Goal: Task Accomplishment & Management: Use online tool/utility

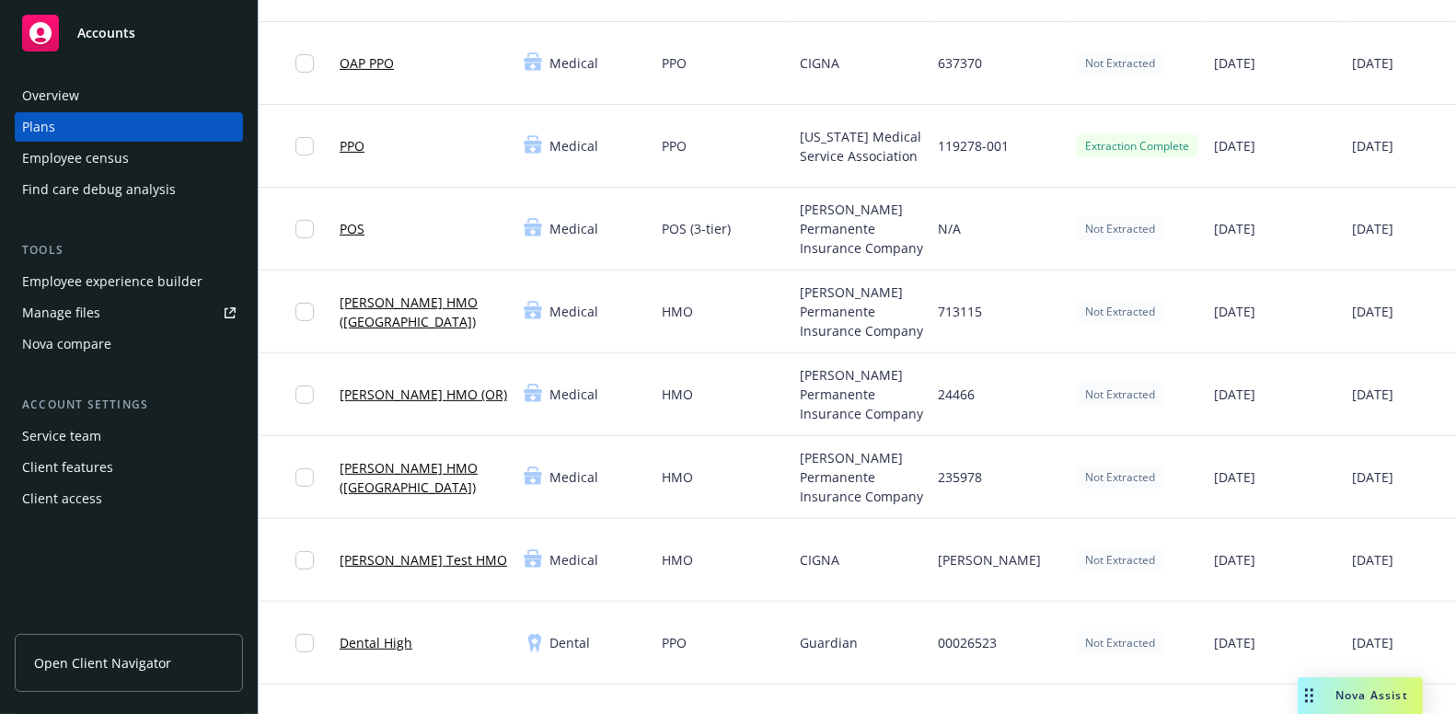
scroll to position [41, 0]
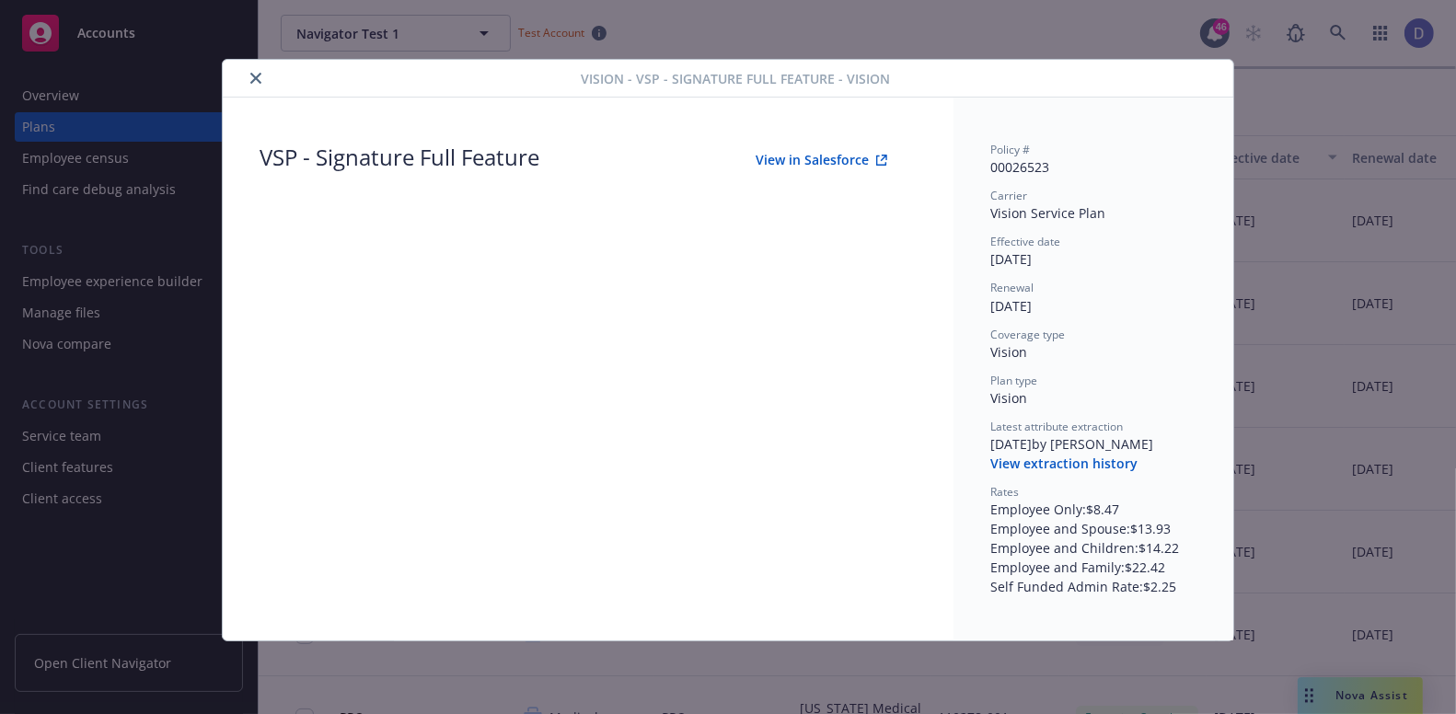
click at [1099, 471] on button "View extraction history" at bounding box center [1064, 464] width 147 height 18
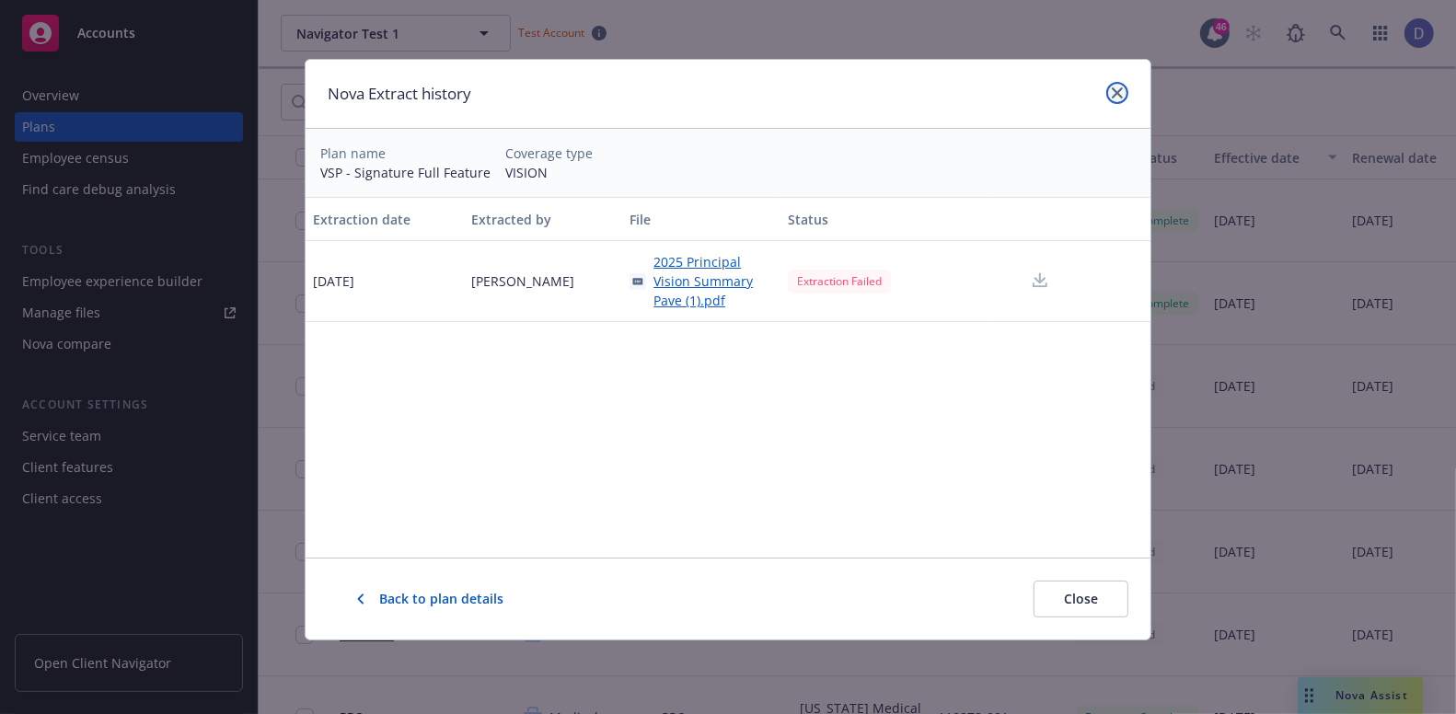
click at [1115, 90] on icon "close" at bounding box center [1117, 92] width 11 height 11
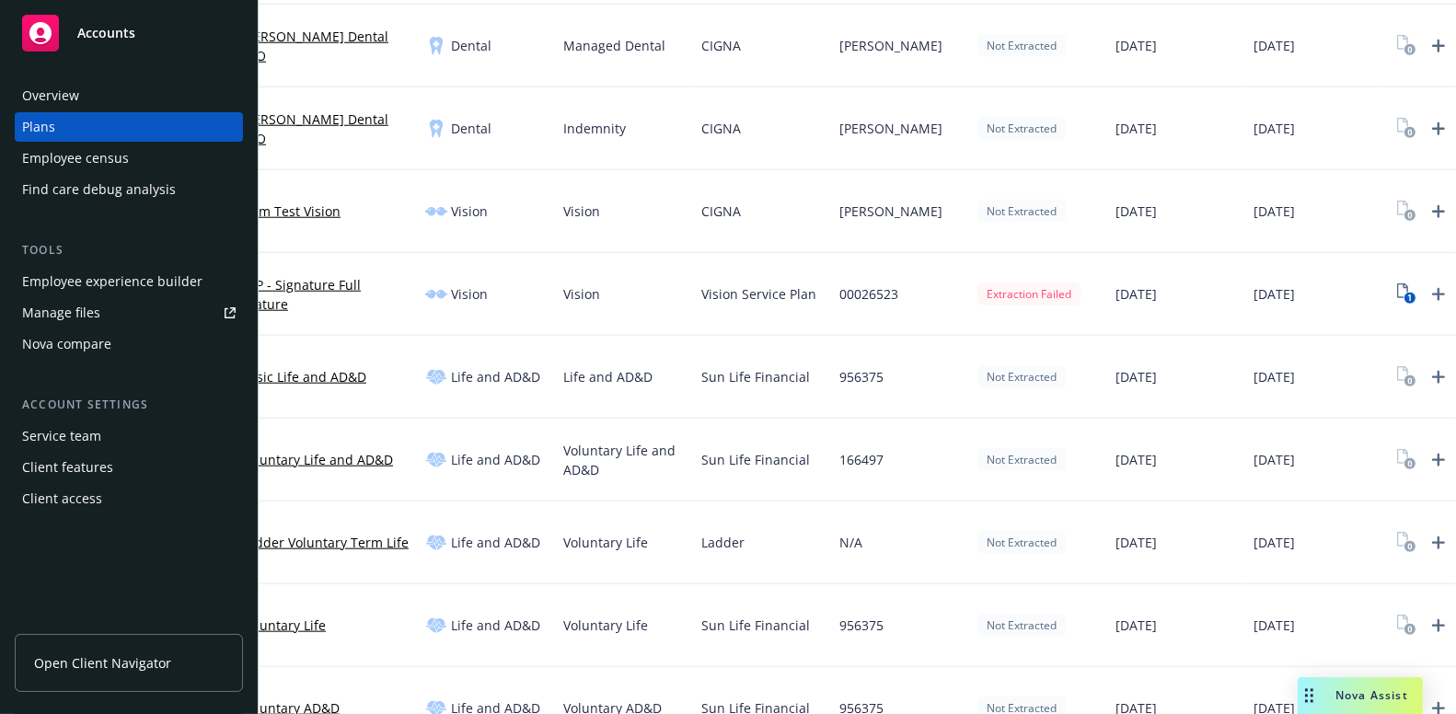
scroll to position [0, 180]
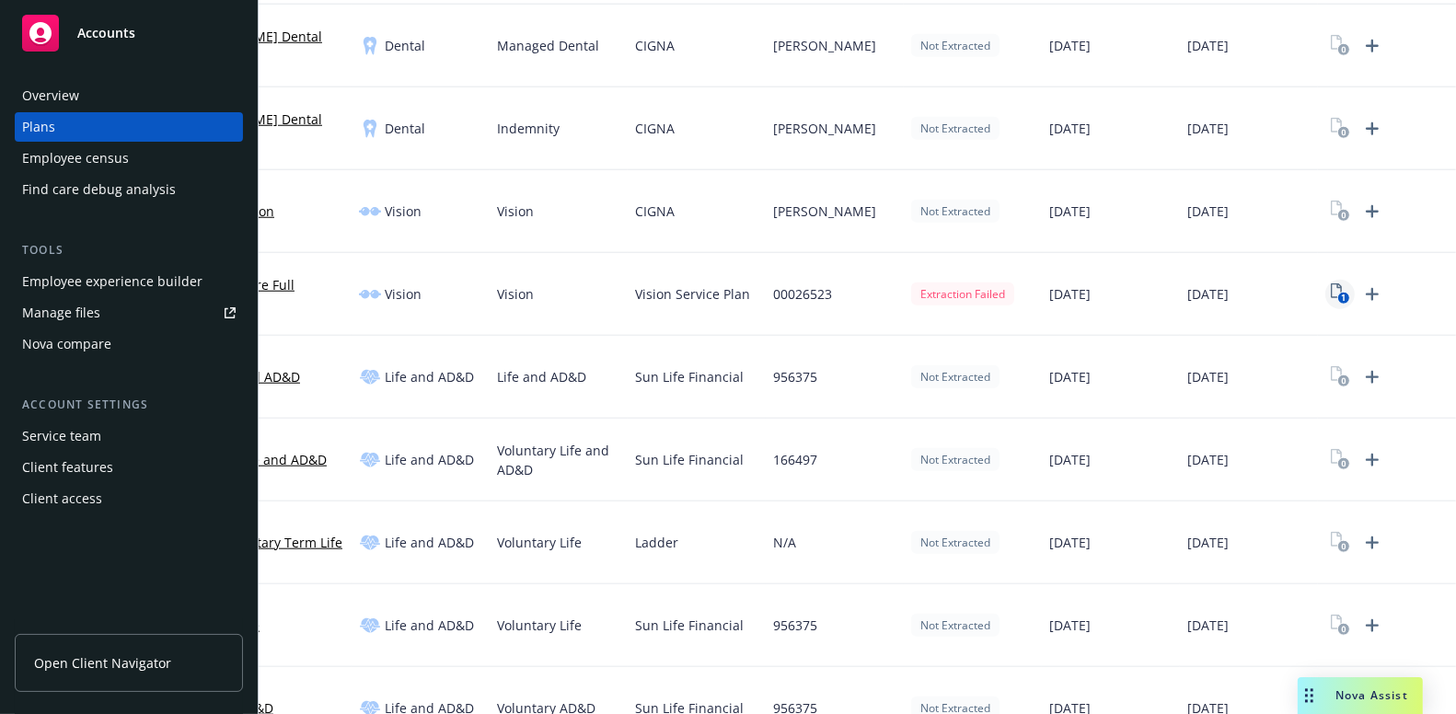
click at [1341, 295] on text "1" at bounding box center [1343, 299] width 5 height 12
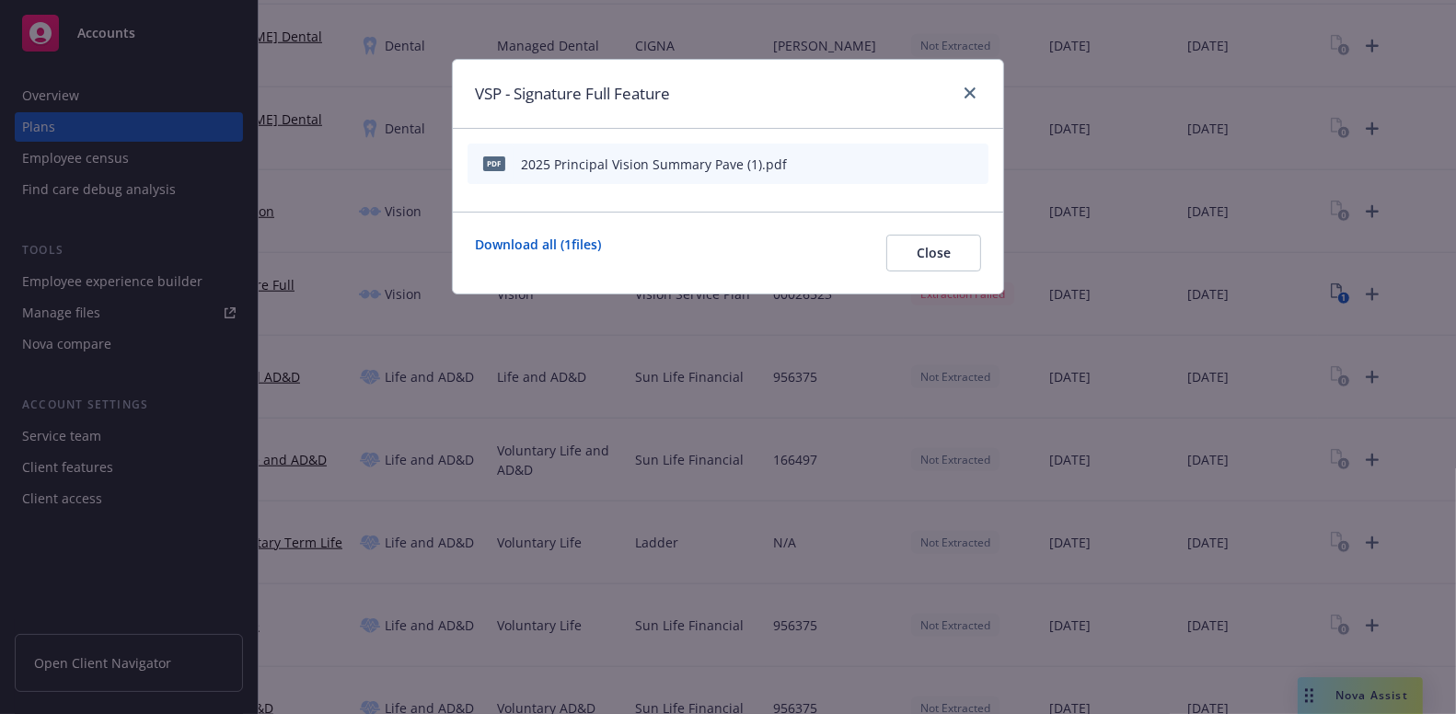
click at [882, 163] on icon "start extraction" at bounding box center [878, 163] width 22 height 22
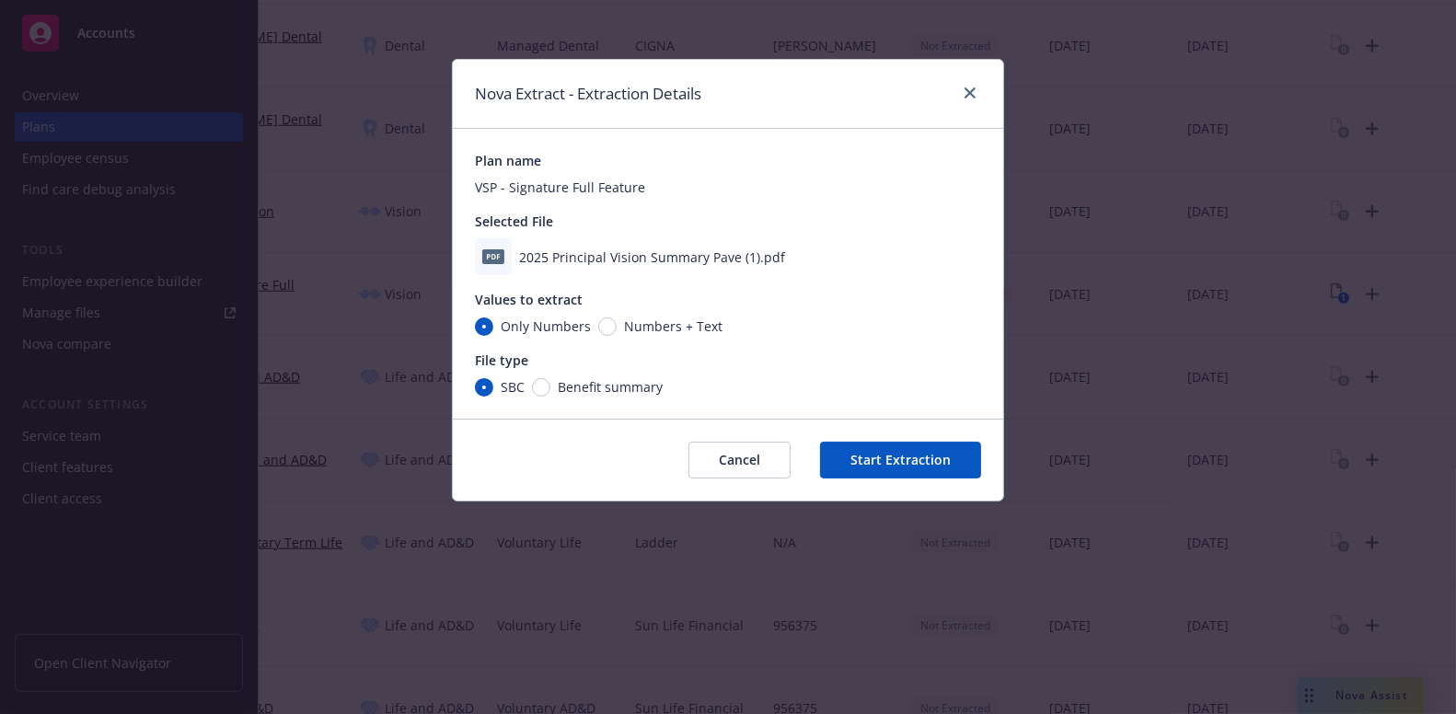
click at [617, 325] on span "Numbers + Text" at bounding box center [670, 326] width 106 height 19
click at [614, 325] on input "Numbers + Text" at bounding box center [607, 327] width 18 height 18
radio input "true"
click at [543, 393] on input "Benefit summary" at bounding box center [541, 387] width 18 height 18
radio input "true"
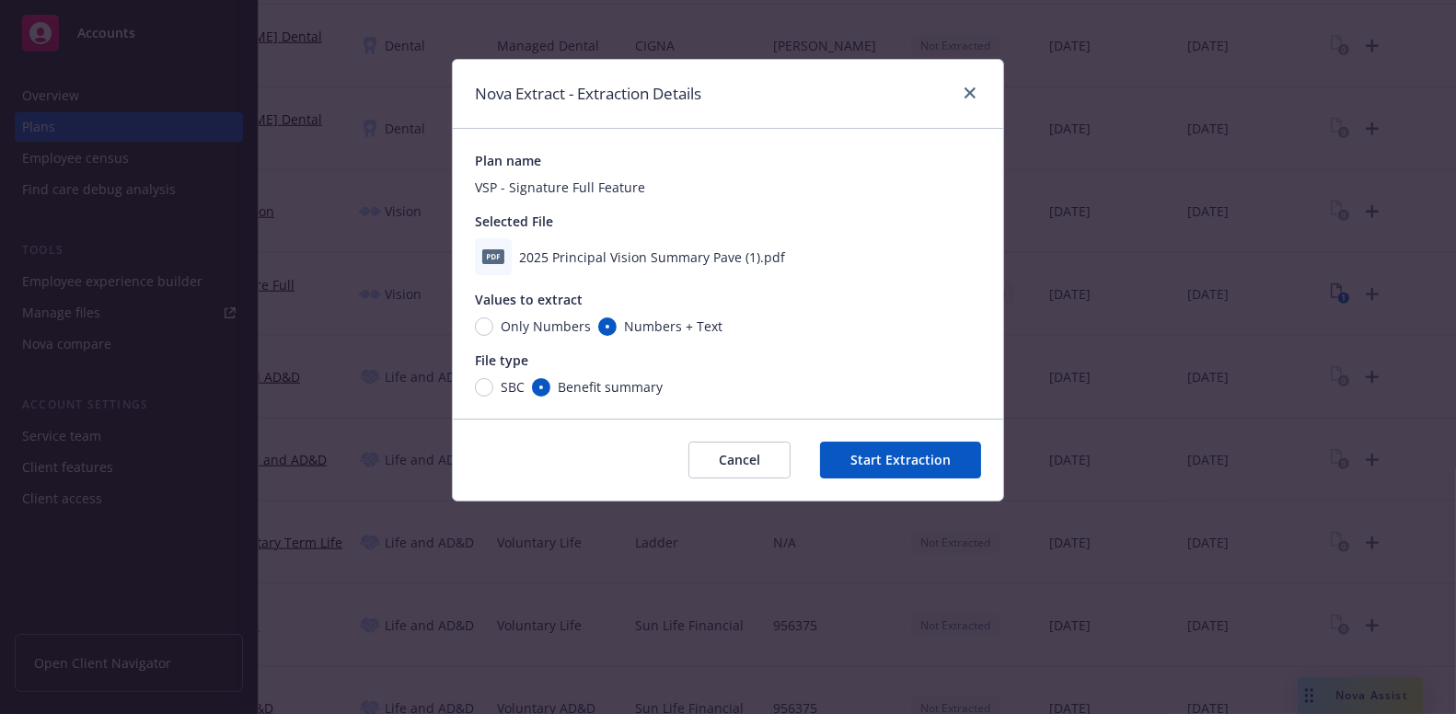
click at [868, 469] on button "Start Extraction" at bounding box center [900, 460] width 161 height 37
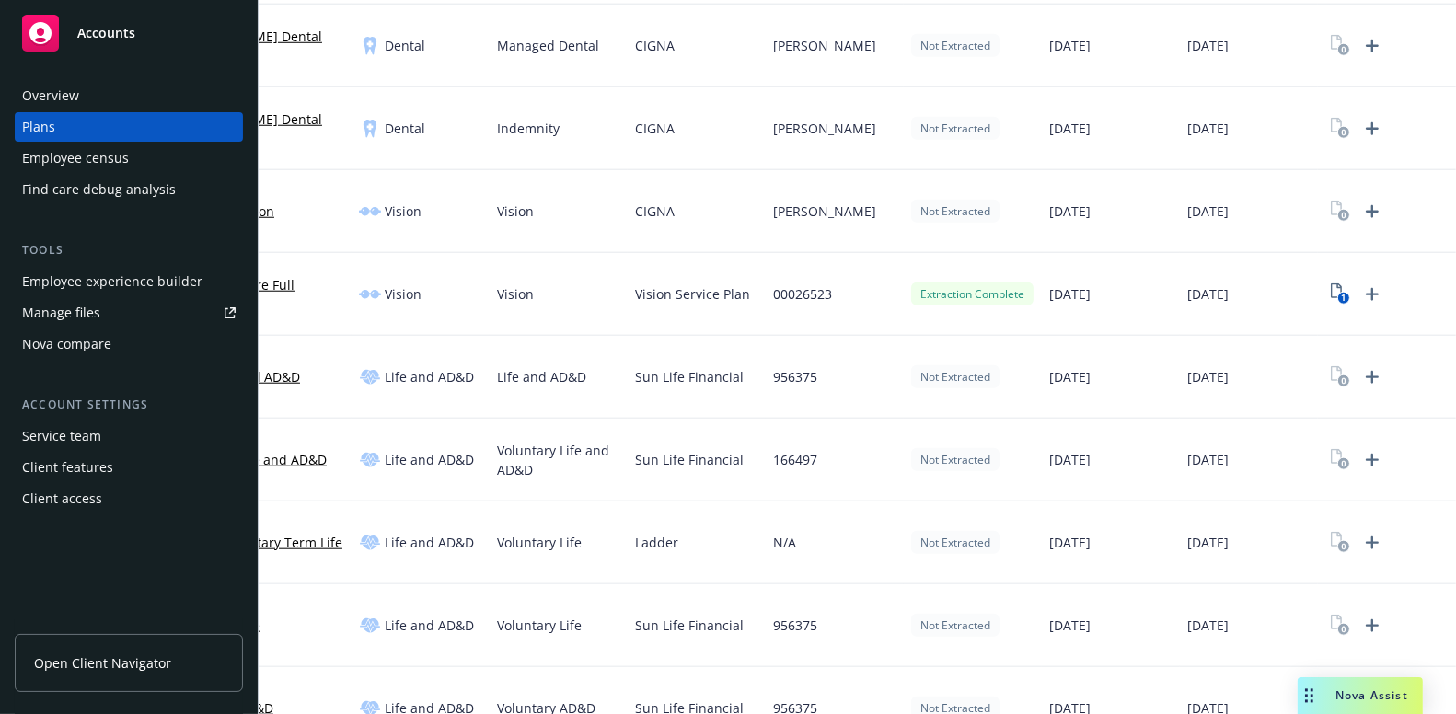
scroll to position [1670, 0]
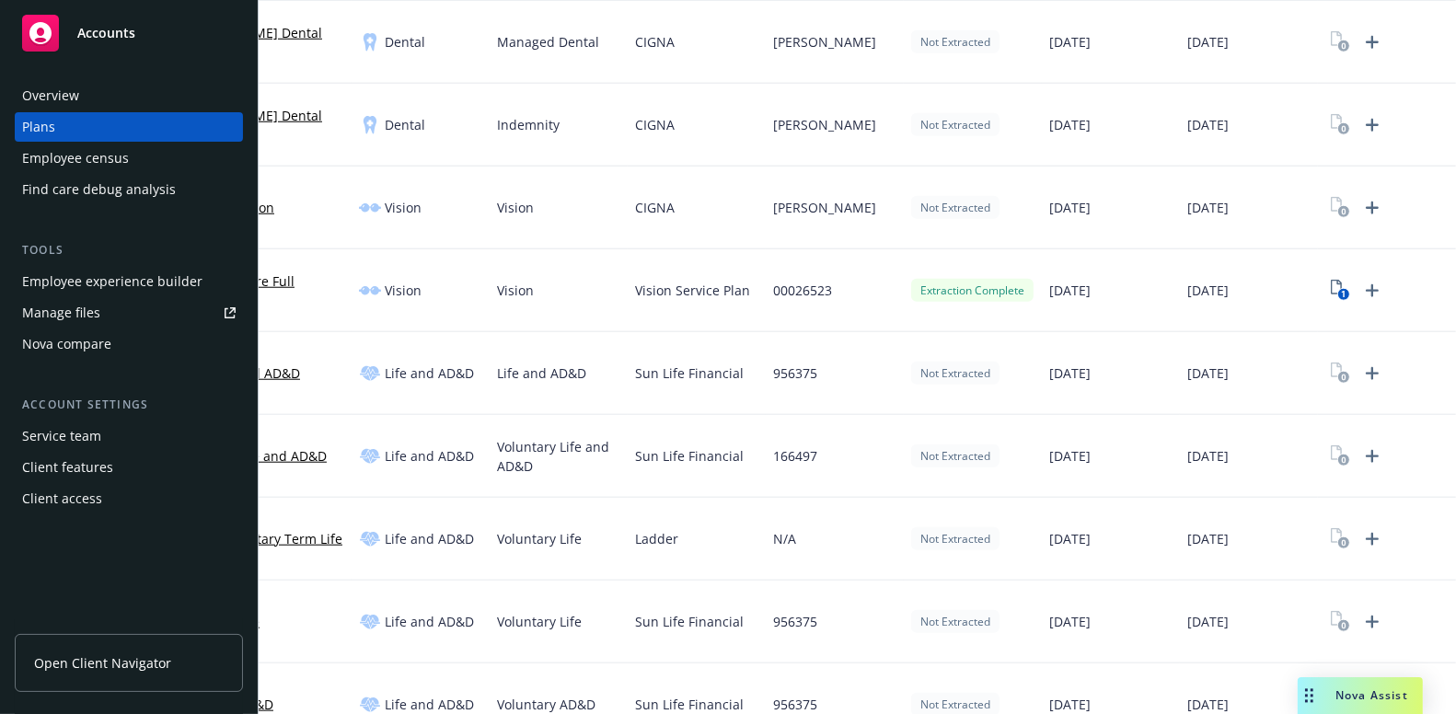
click at [128, 341] on div "Nova compare" at bounding box center [129, 344] width 214 height 29
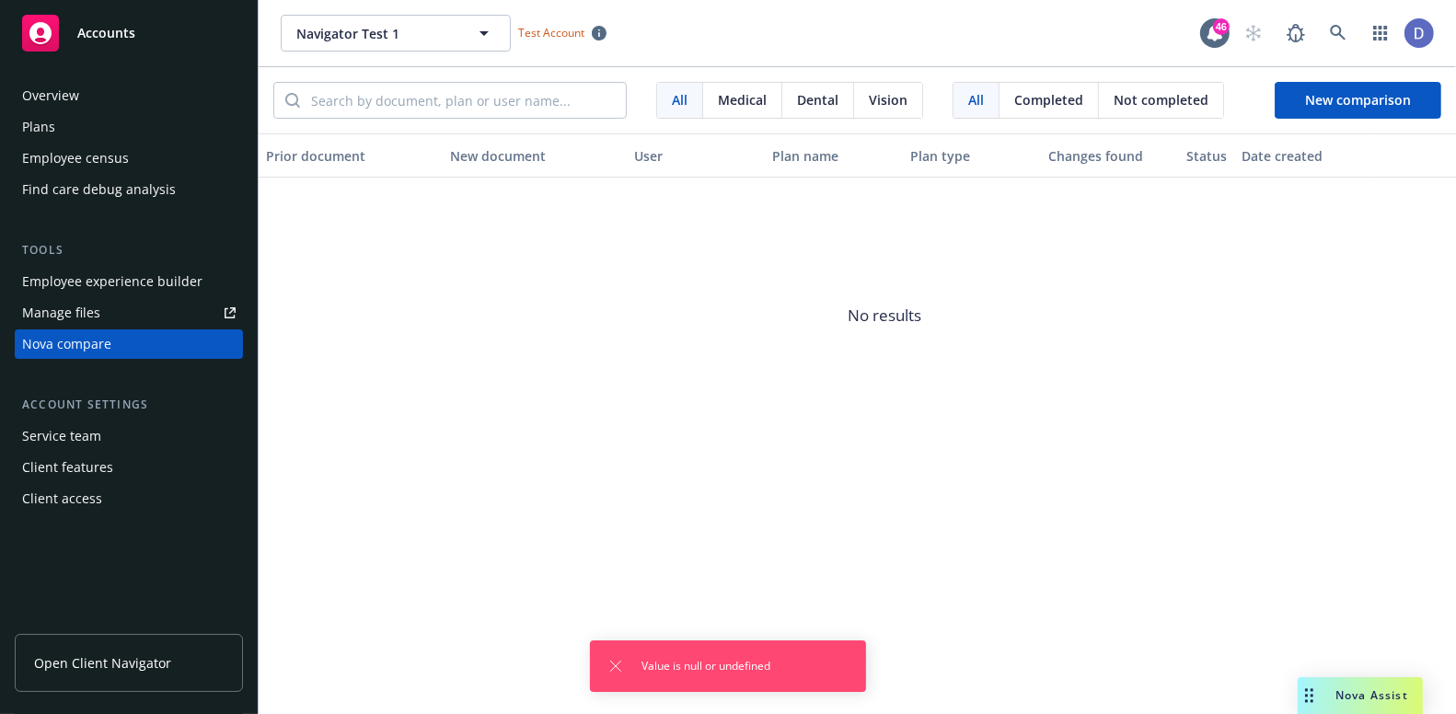
click at [697, 679] on div "Value is null or undefined" at bounding box center [728, 667] width 276 height 52
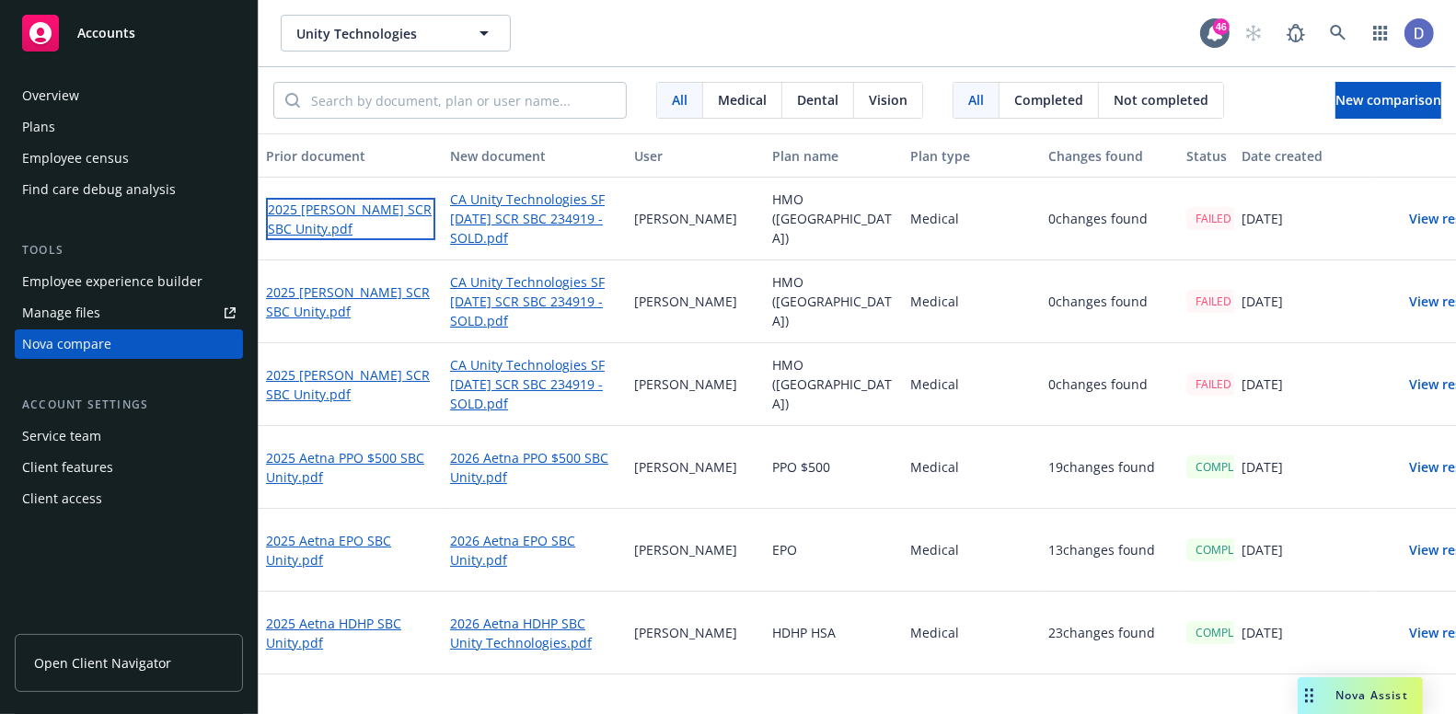
click at [350, 206] on link "2025 Kaiser SCR SBC Unity.pdf" at bounding box center [350, 219] width 169 height 42
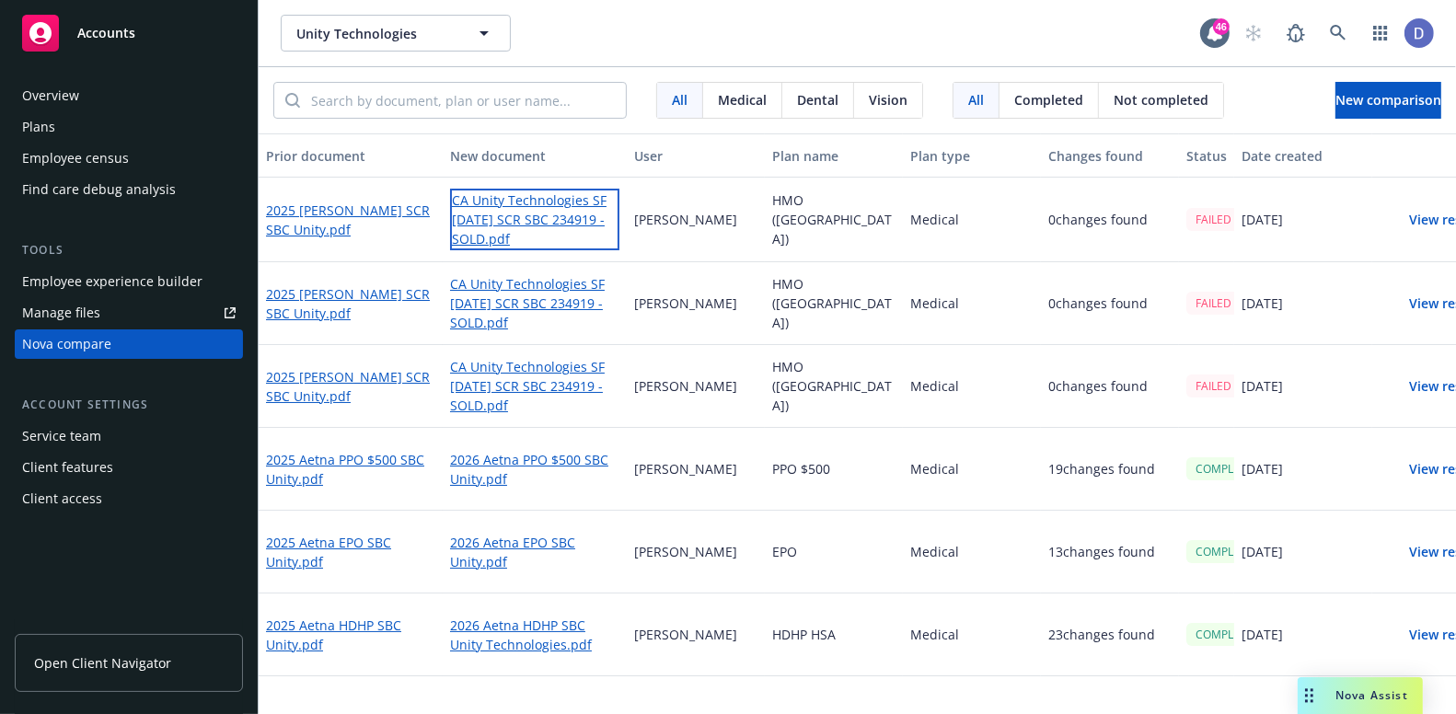
click at [548, 207] on link "CA Unity Technologies SF January 2026 SCR SBC 234919 - SOLD.pdf" at bounding box center [534, 220] width 169 height 62
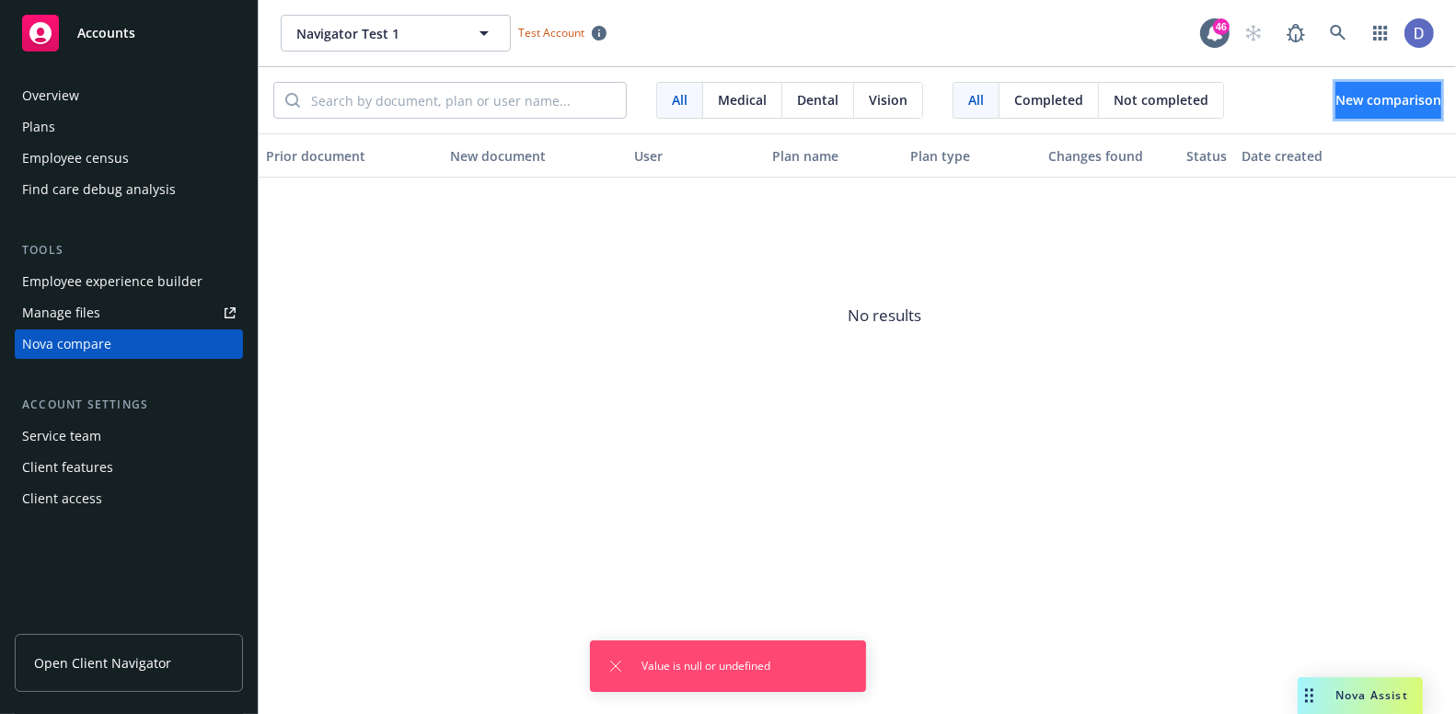
click at [1336, 101] on span "New comparison" at bounding box center [1389, 99] width 106 height 17
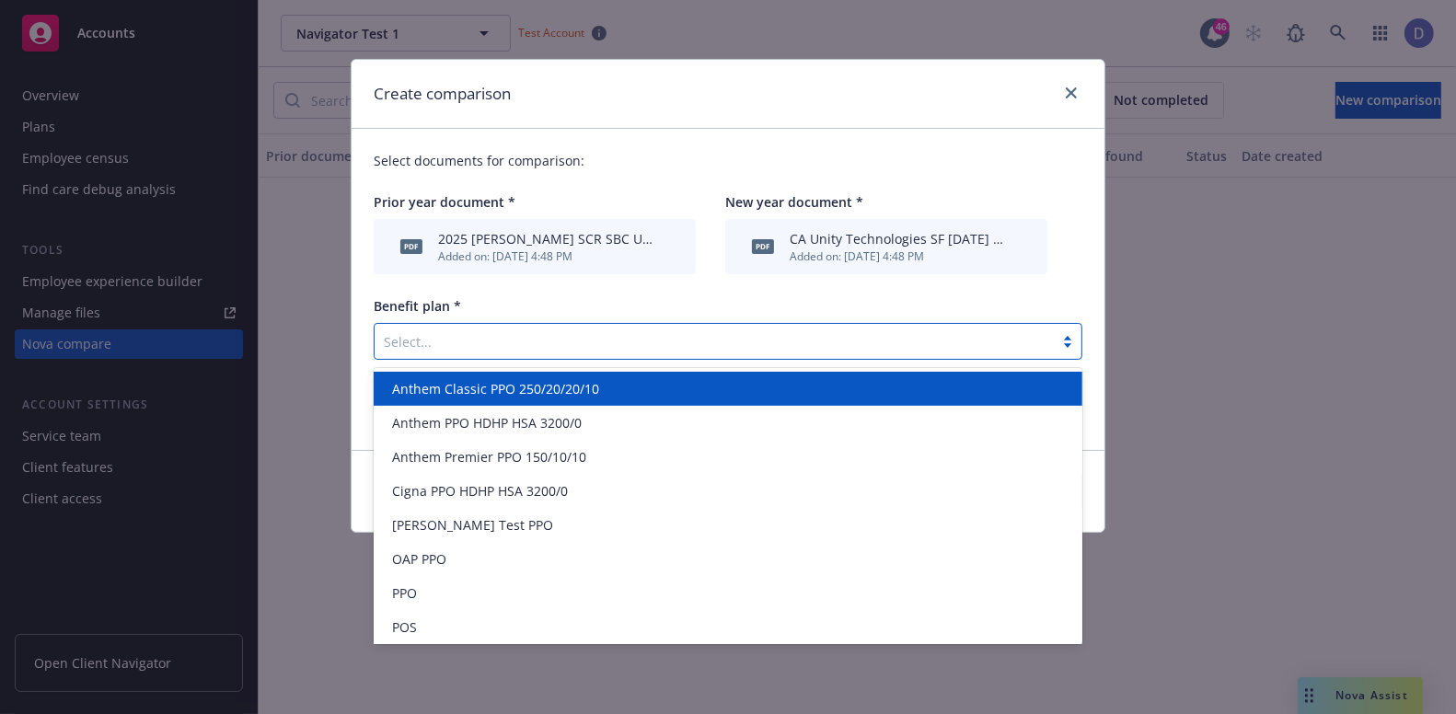
click at [708, 353] on div "Select..." at bounding box center [714, 341] width 679 height 29
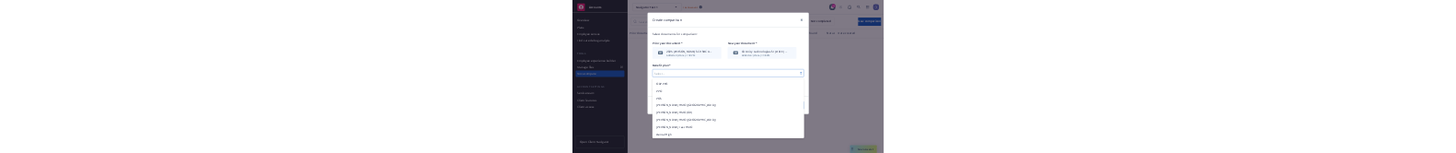
scroll to position [180, 0]
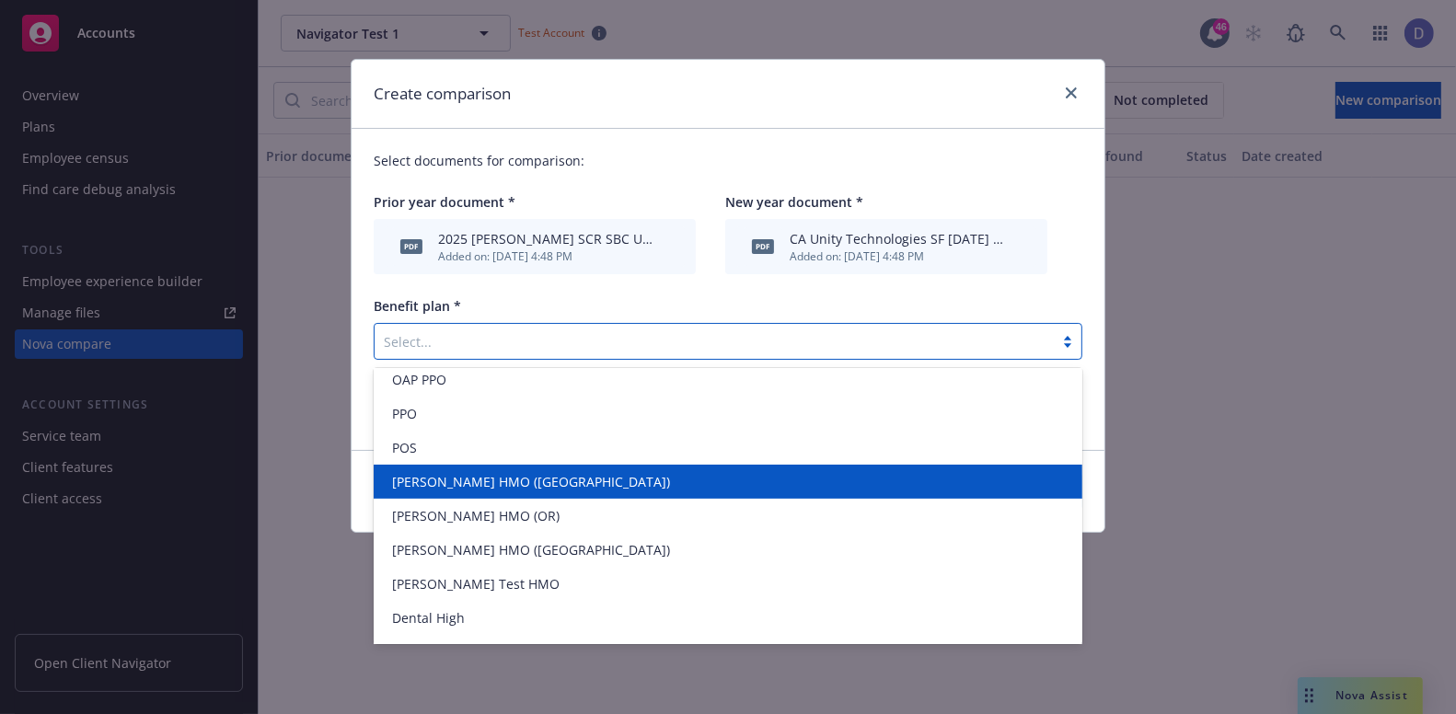
click at [562, 483] on div "Kaiser HMO (Northern CA)" at bounding box center [728, 481] width 687 height 19
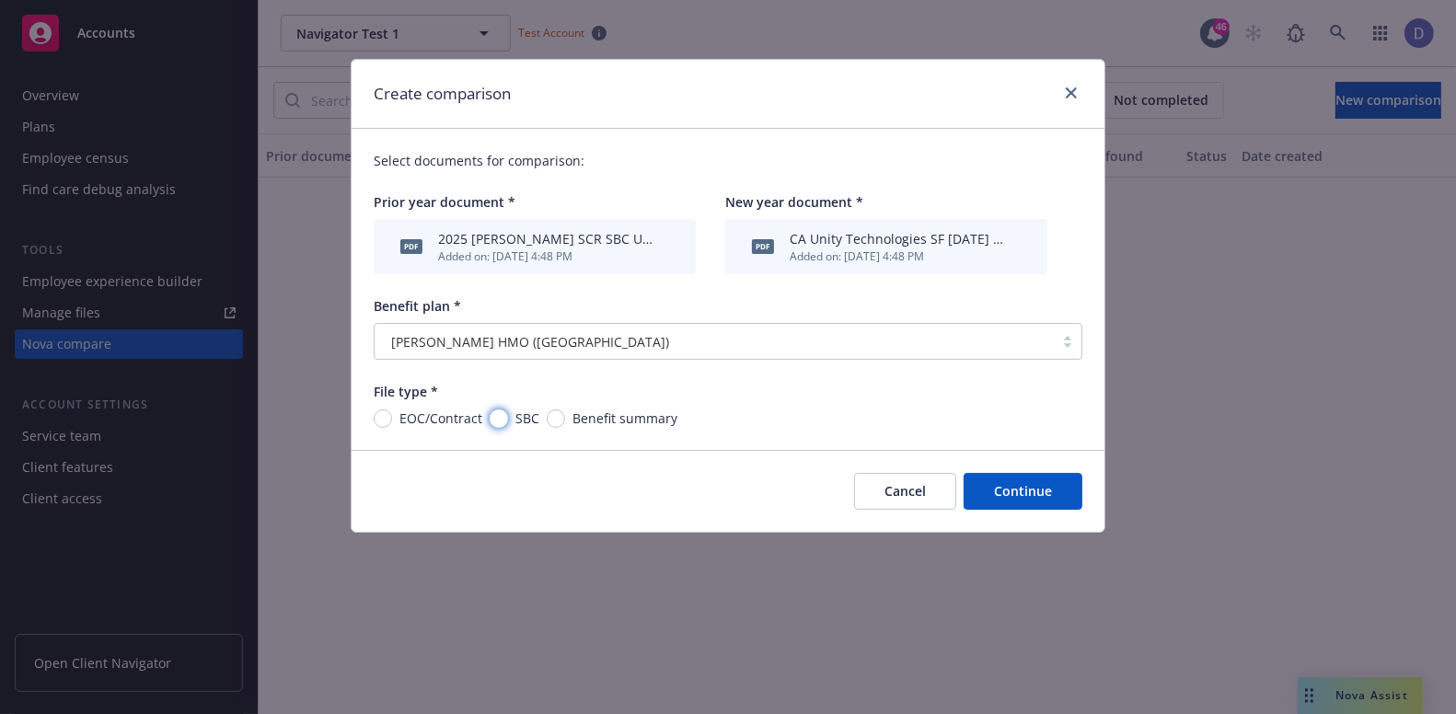
click at [496, 419] on input "SBC" at bounding box center [499, 419] width 18 height 18
radio input "true"
click at [1025, 504] on button "Continue" at bounding box center [1023, 491] width 119 height 37
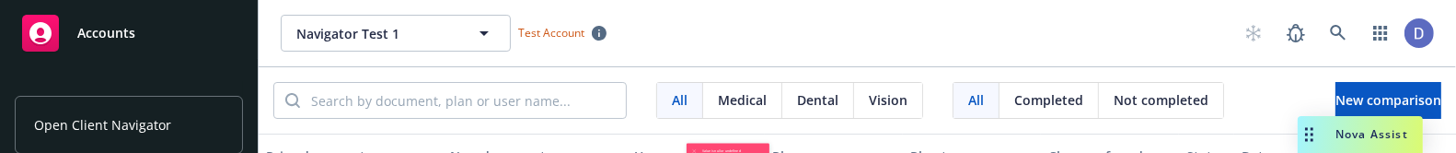
scroll to position [238, 0]
